Goal: Task Accomplishment & Management: Use online tool/utility

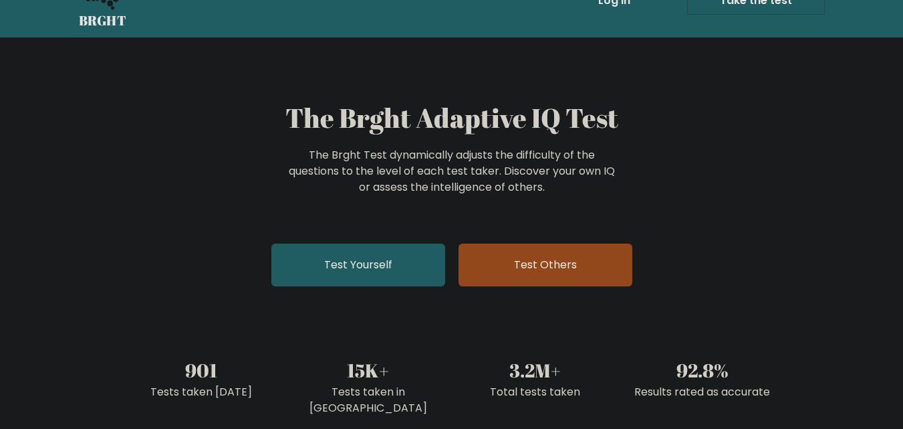
scroll to position [67, 0]
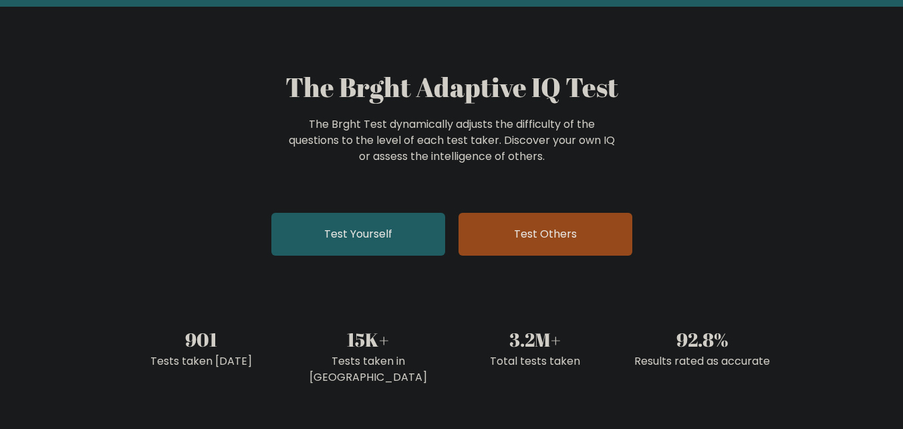
click at [550, 239] on link "Test Others" at bounding box center [546, 234] width 174 height 43
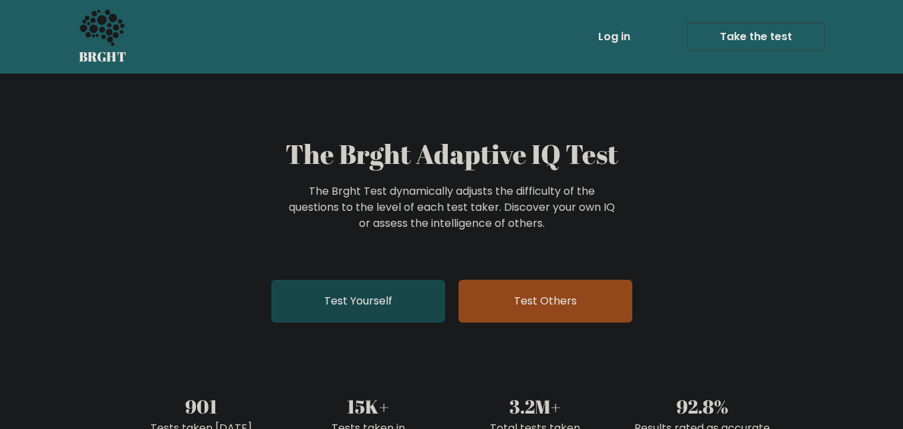
click at [344, 316] on link "Test Yourself" at bounding box center [359, 301] width 174 height 43
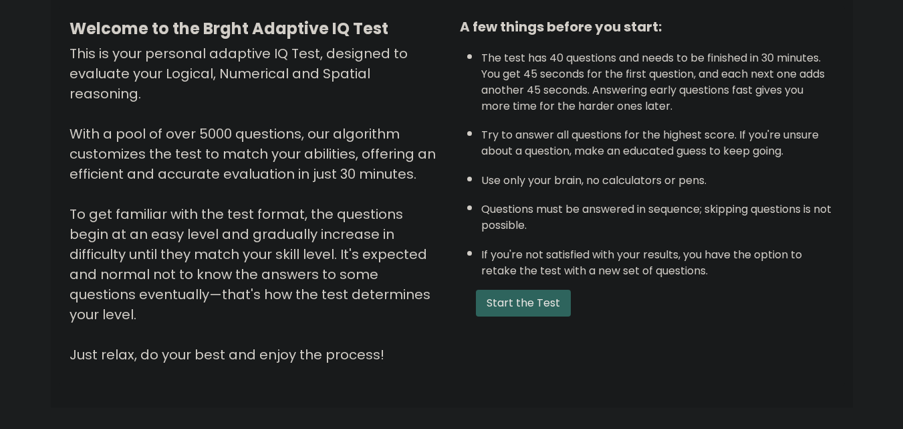
scroll to position [134, 0]
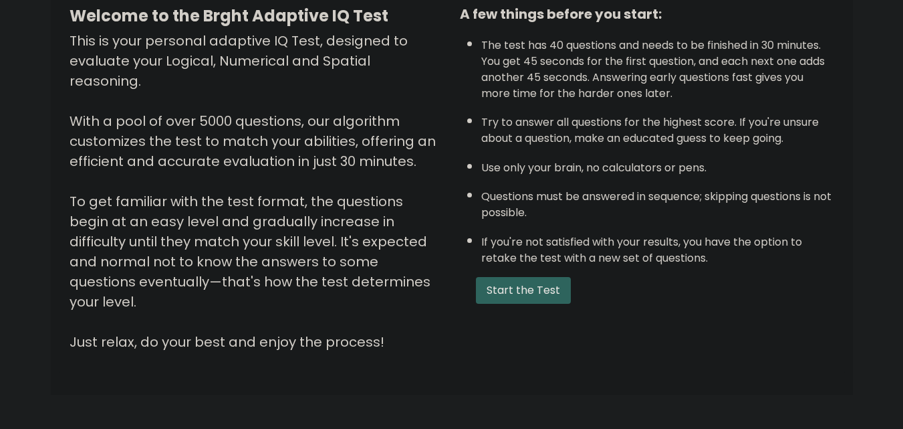
click at [522, 284] on button "Start the Test" at bounding box center [523, 290] width 95 height 27
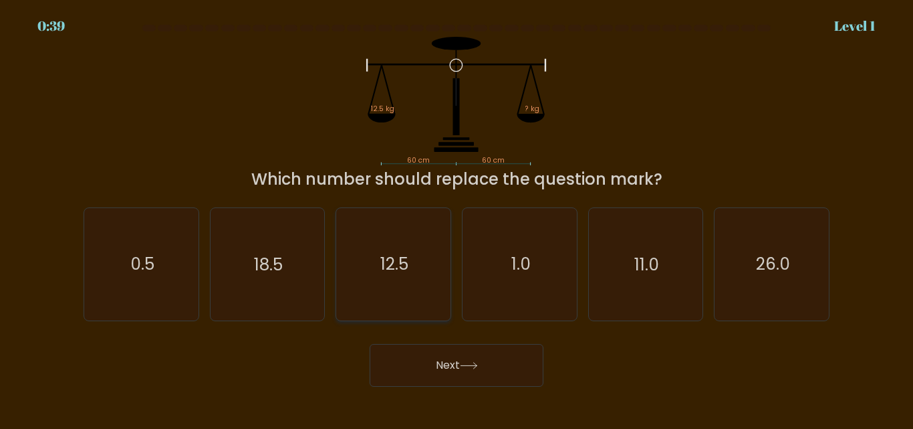
click at [394, 270] on text "12.5" at bounding box center [395, 264] width 28 height 23
click at [457, 218] on input "c. 12.5" at bounding box center [457, 216] width 1 height 3
radio input "true"
click at [467, 365] on icon at bounding box center [469, 365] width 16 height 6
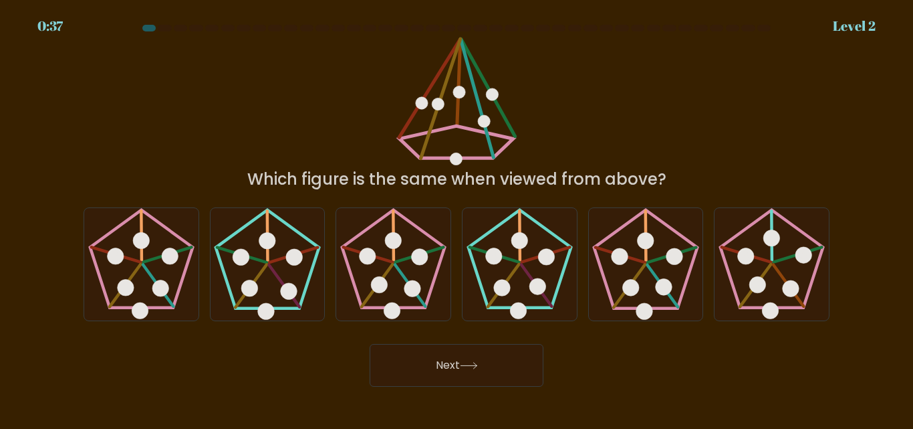
click at [419, 370] on button "Next" at bounding box center [457, 365] width 174 height 43
click at [413, 316] on icon at bounding box center [394, 264] width 112 height 112
click at [457, 218] on input "c." at bounding box center [457, 216] width 1 height 3
radio input "true"
click at [429, 360] on button "Next" at bounding box center [457, 365] width 174 height 43
